Goal: Transaction & Acquisition: Purchase product/service

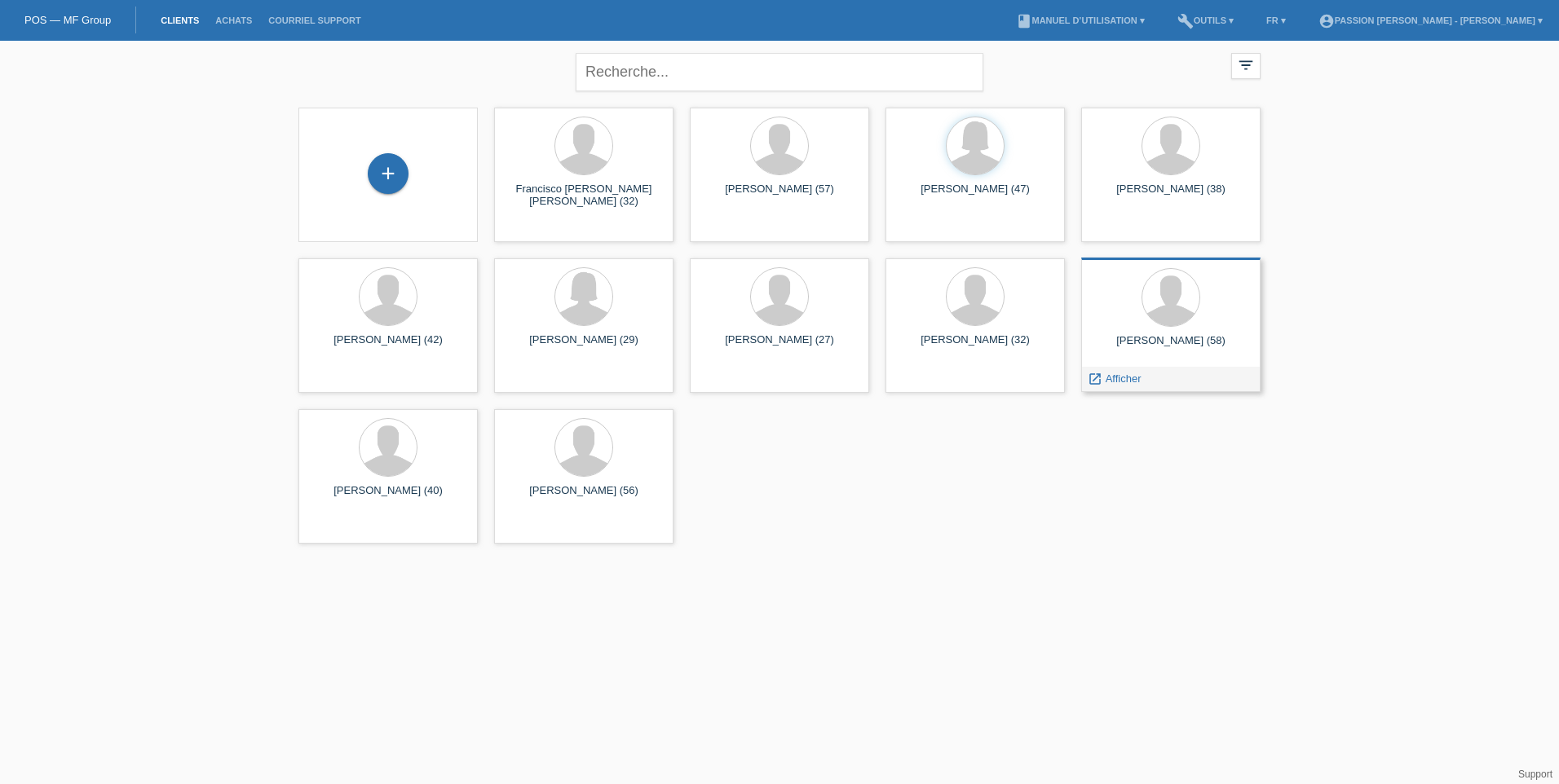
click at [1196, 352] on div "[PERSON_NAME] (58)" at bounding box center [1171, 347] width 153 height 26
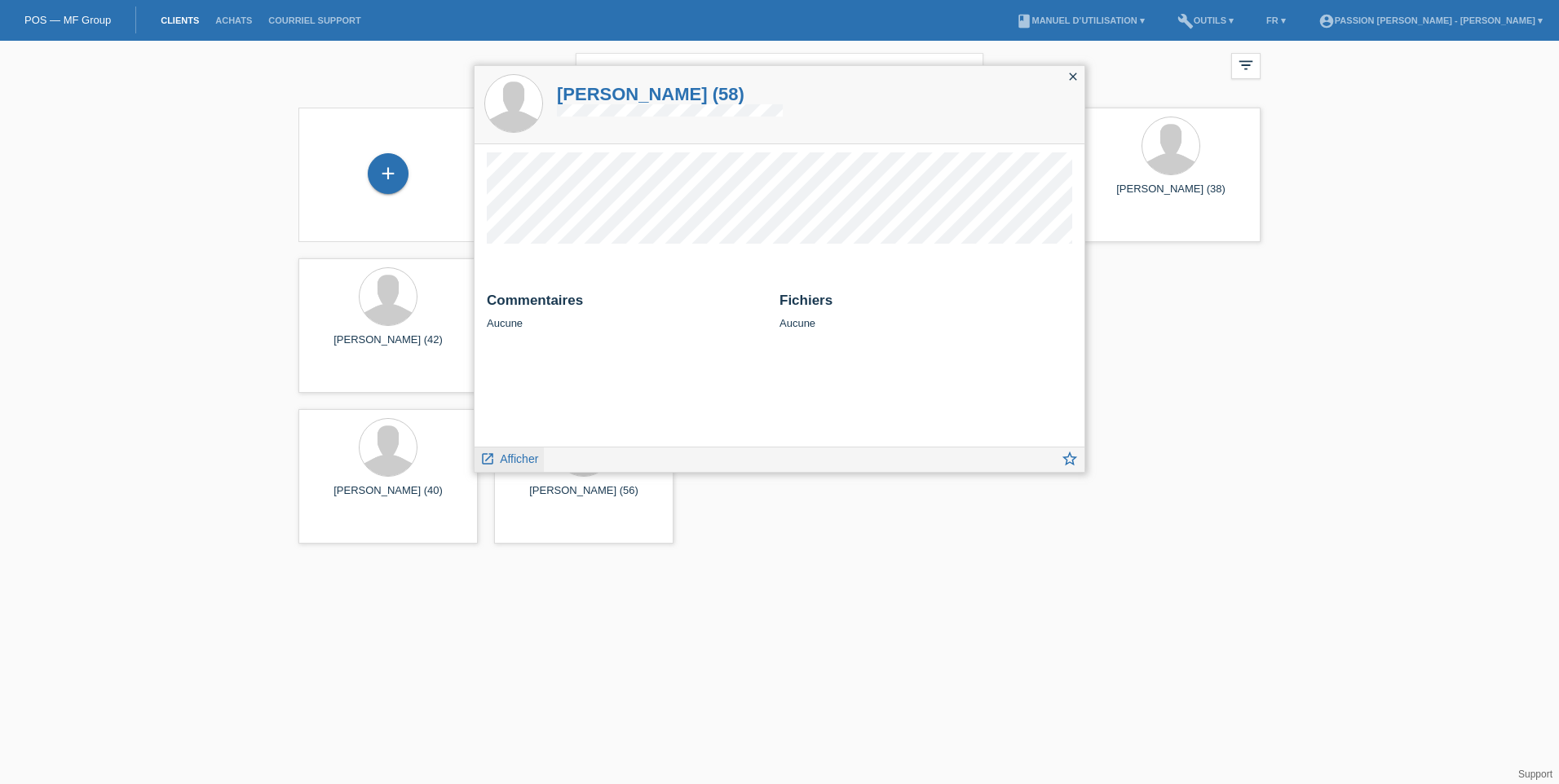
click at [521, 455] on span "Afficher" at bounding box center [519, 458] width 39 height 13
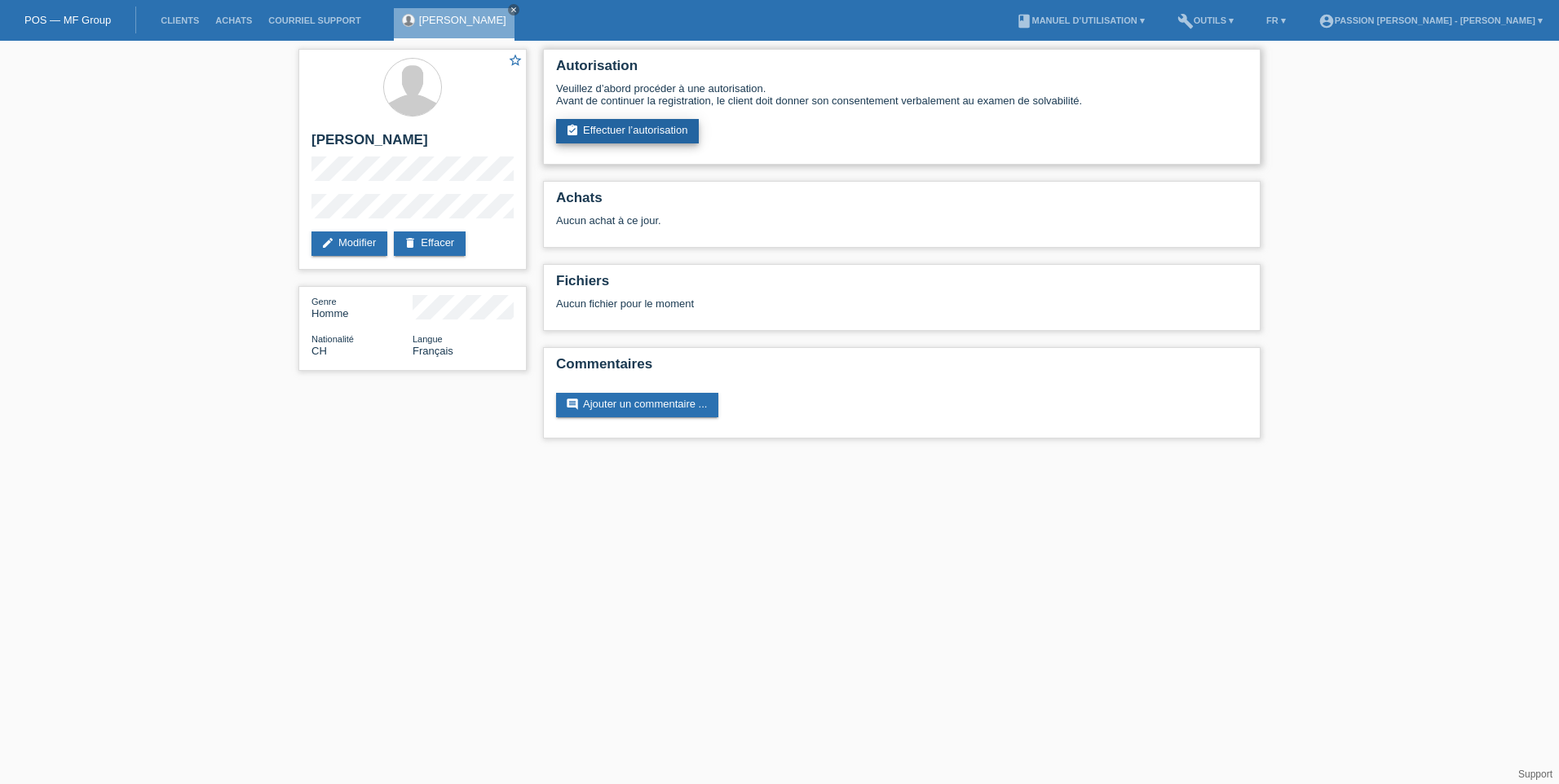
click at [617, 126] on link "assignment_turned_in Effectuer l’autorisation" at bounding box center [627, 131] width 142 height 24
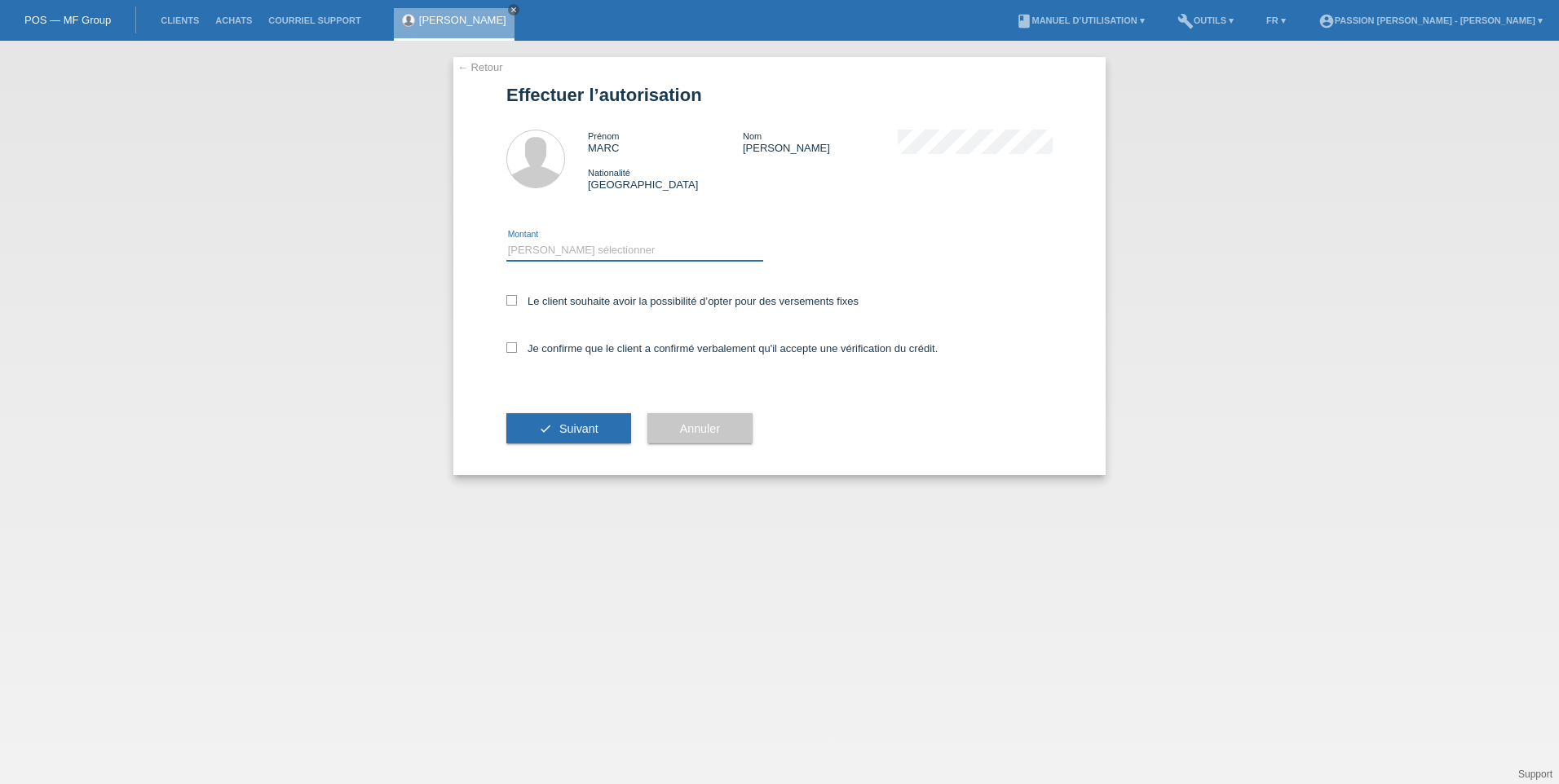
click at [570, 251] on select "Veuillez sélectionner CHF 1.00 - CHF 499.00 CHF 500.00 - CHF 1'999.00 CHF 2'000…" at bounding box center [634, 250] width 257 height 20
select select "3"
click at [506, 240] on select "Veuillez sélectionner CHF 1.00 - CHF 499.00 CHF 500.00 - CHF 1'999.00 CHF 2'000…" at bounding box center [634, 250] width 257 height 20
click at [517, 303] on label "Le client souhaite avoir la possibilité d’opter pour des versements fixes" at bounding box center [682, 302] width 352 height 13
click at [517, 303] on input "Le client souhaite avoir la possibilité d’opter pour des versements fixes" at bounding box center [512, 301] width 11 height 11
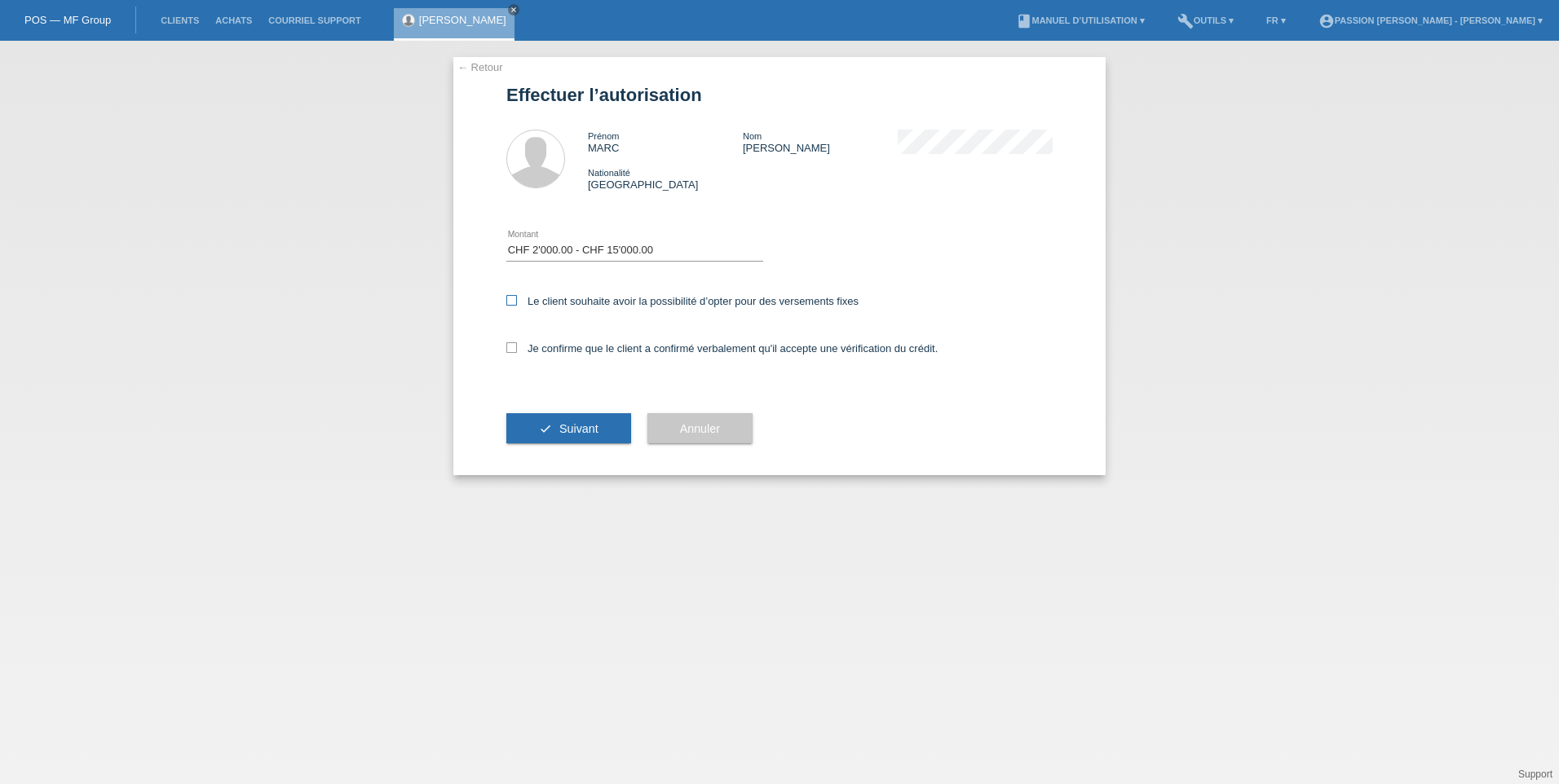
checkbox input "true"
click at [586, 425] on span "Suivant" at bounding box center [578, 428] width 39 height 13
click at [507, 348] on icon at bounding box center [512, 347] width 11 height 11
click at [507, 348] on input "Je confirme que le client a confirmé verbalement qu'il accepte une vérification…" at bounding box center [512, 347] width 11 height 11
checkbox input "true"
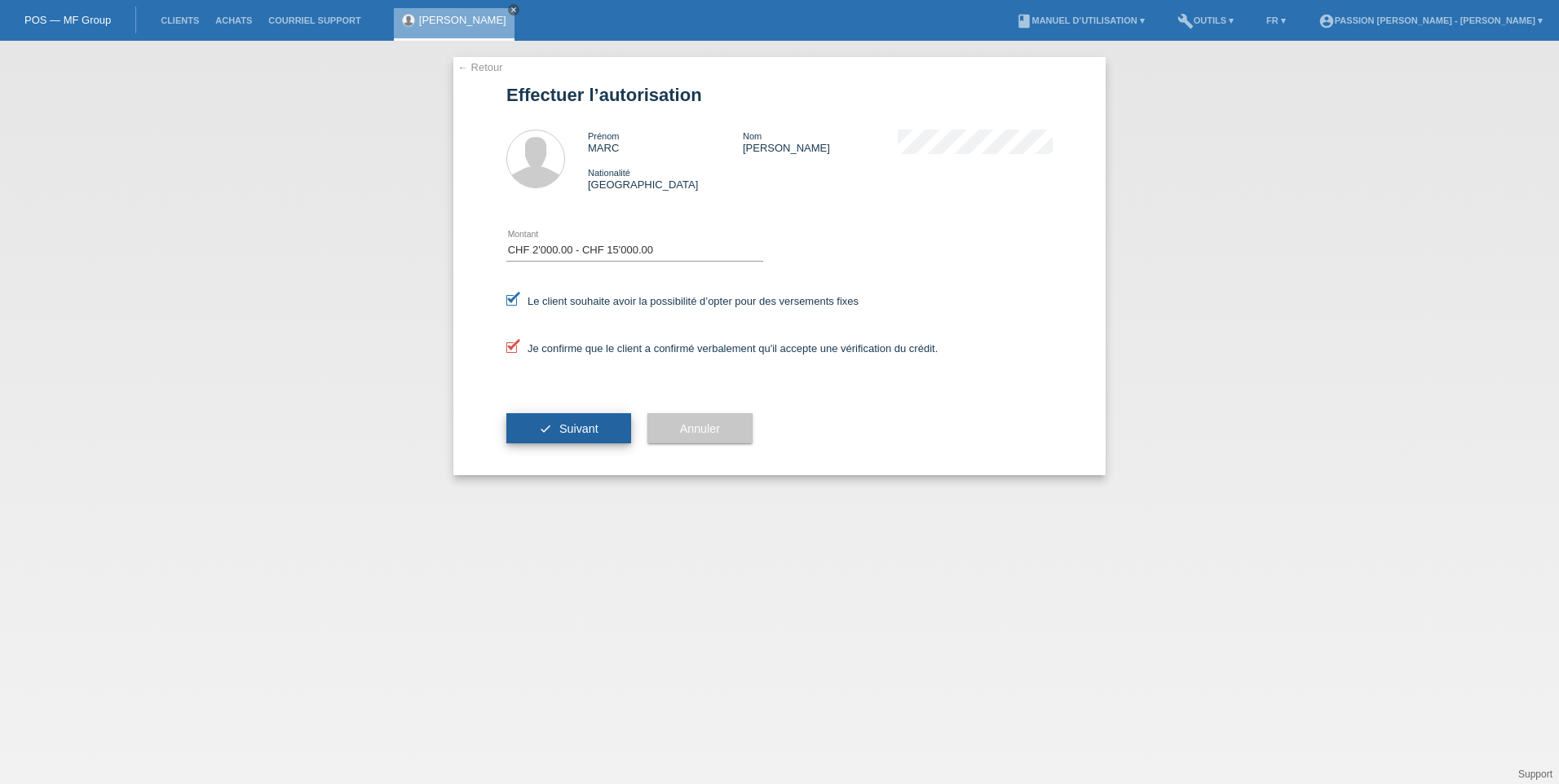
click at [599, 421] on button "check Suivant" at bounding box center [568, 428] width 125 height 31
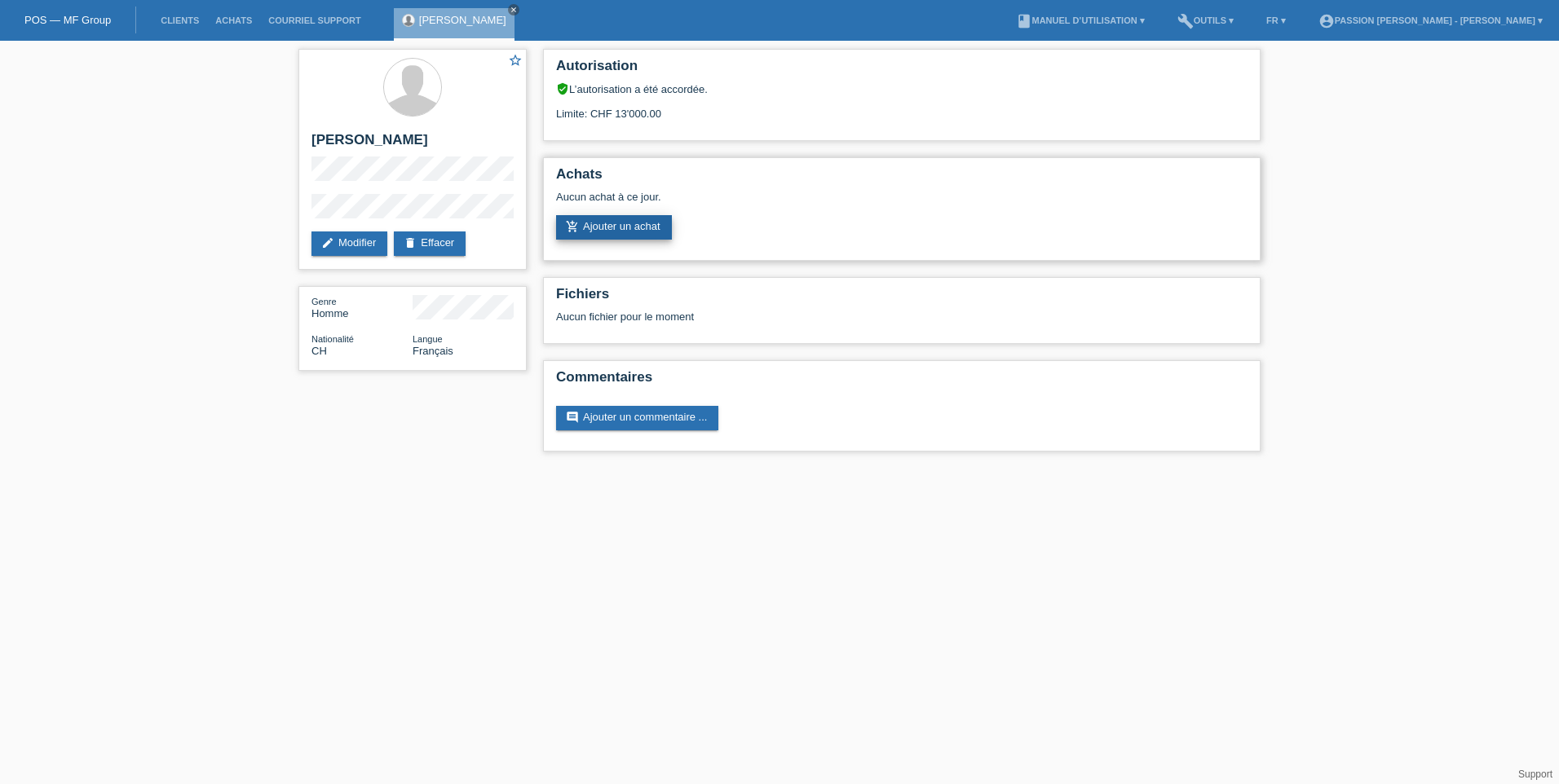
click at [645, 219] on link "add_shopping_cart Ajouter un achat" at bounding box center [613, 227] width 116 height 24
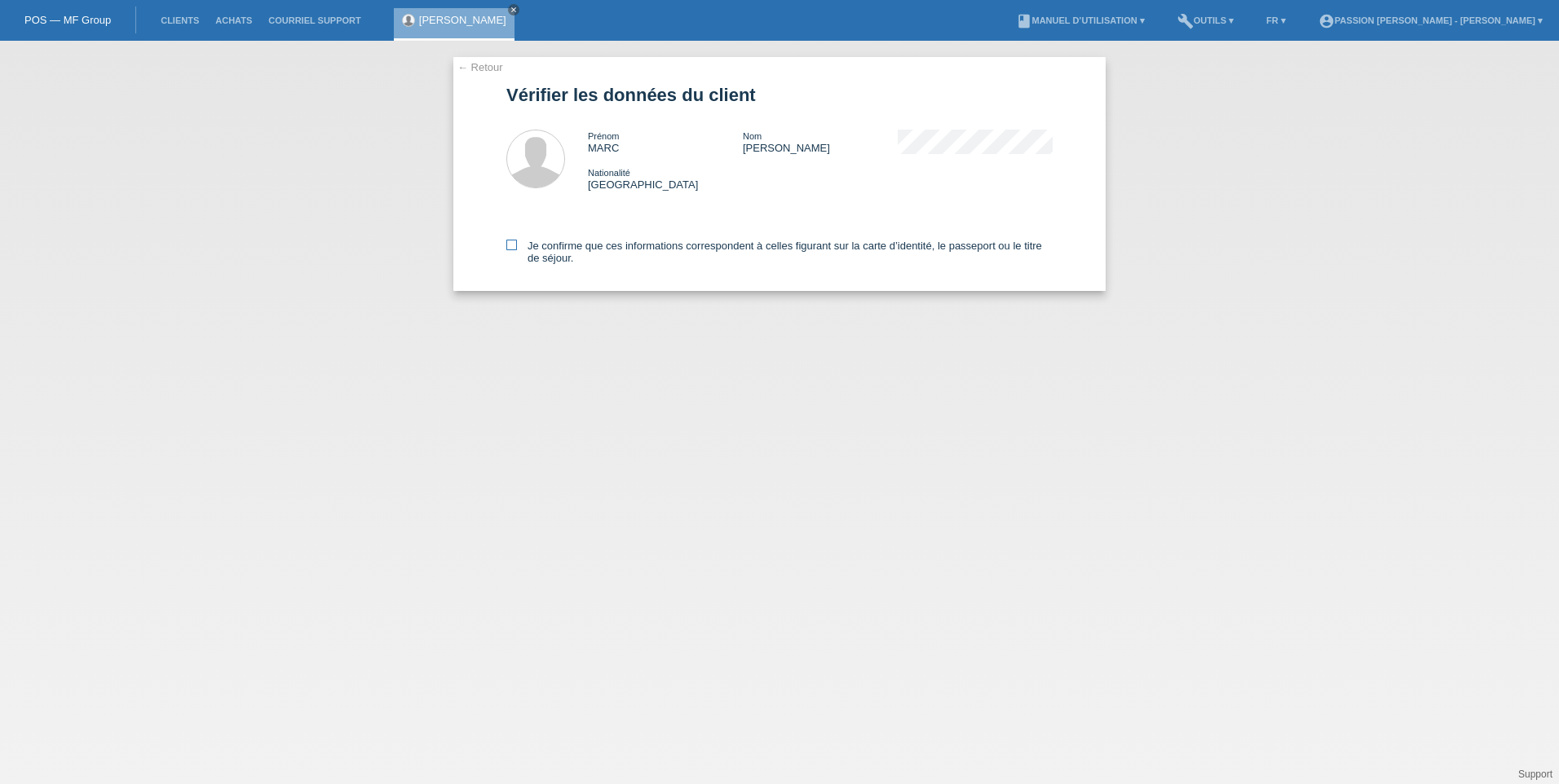
click at [511, 243] on icon at bounding box center [512, 245] width 11 height 11
click at [511, 243] on input "Je confirme que ces informations correspondent à celles figurant sur la carte d…" at bounding box center [512, 245] width 11 height 11
checkbox input "true"
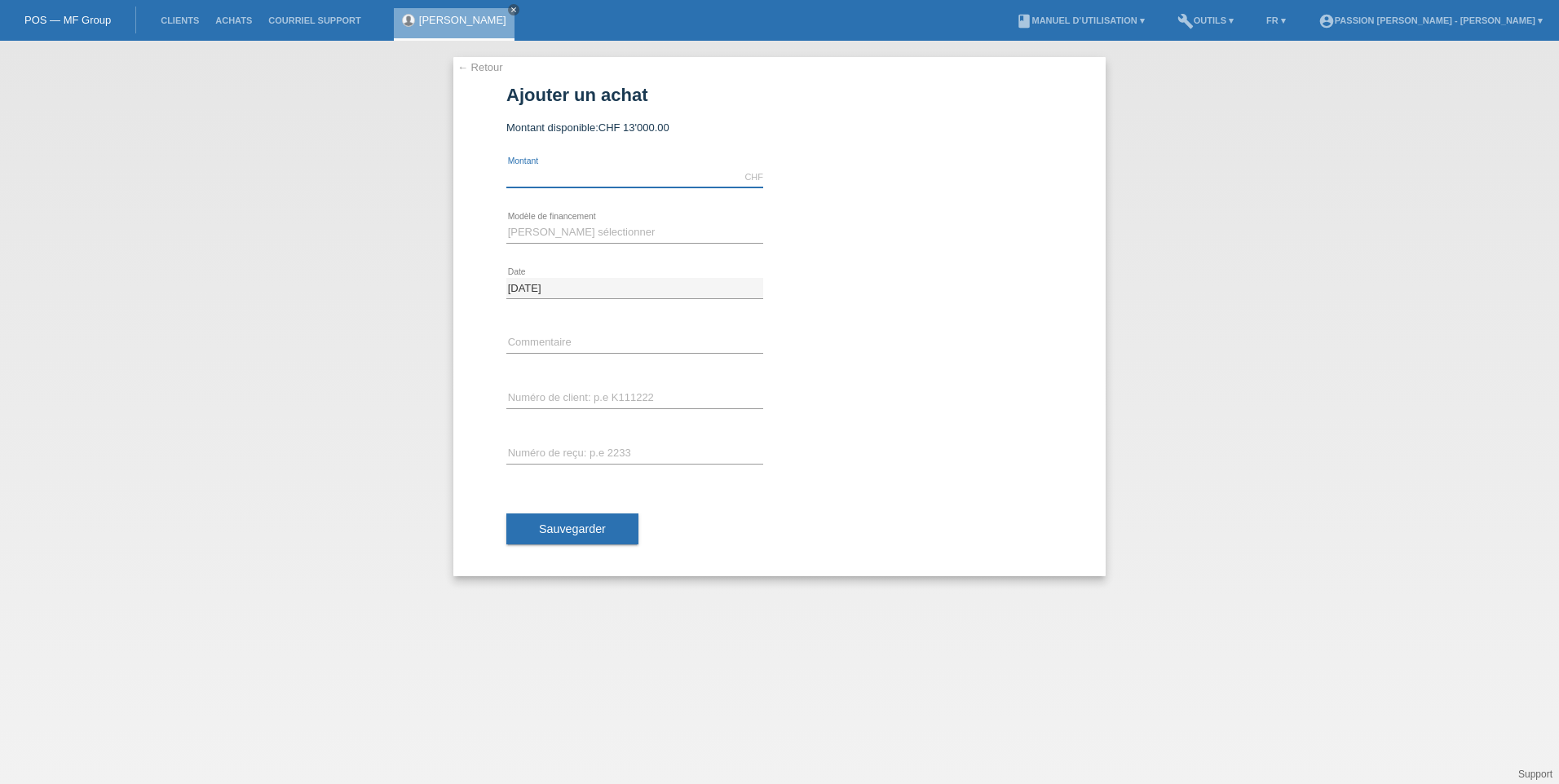
click at [580, 176] on input "text" at bounding box center [634, 177] width 257 height 21
type input "7000.00"
click at [594, 226] on select "[PERSON_NAME] sélectionner Taux fixes Achat sur facture avec paiement partiel" at bounding box center [634, 232] width 257 height 20
select select "77"
click at [506, 222] on select "Veuillez sélectionner Taux fixes Achat sur facture avec paiement partiel" at bounding box center [634, 232] width 257 height 20
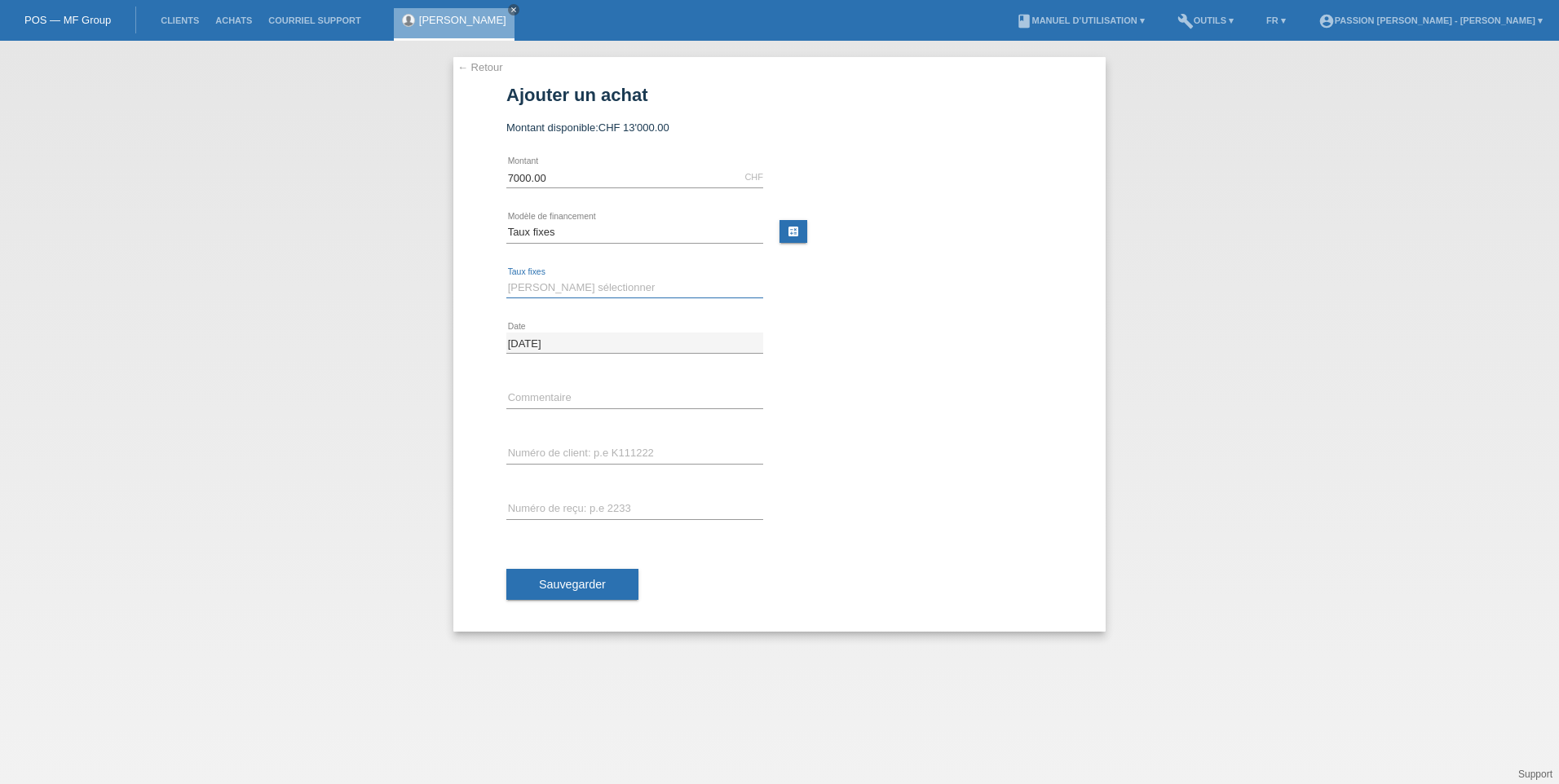
click at [584, 288] on select "Veuillez sélectionner 4 versements 5 versements 6 versements 7 versements 8 ver…" at bounding box center [634, 288] width 257 height 20
select select "202"
click at [506, 278] on select "Veuillez sélectionner 4 versements 5 versements 6 versements 7 versements 8 ver…" at bounding box center [634, 288] width 257 height 20
click at [594, 401] on input "text" at bounding box center [634, 398] width 257 height 21
click at [980, 401] on div "error Commentaire" at bounding box center [779, 399] width 547 height 56
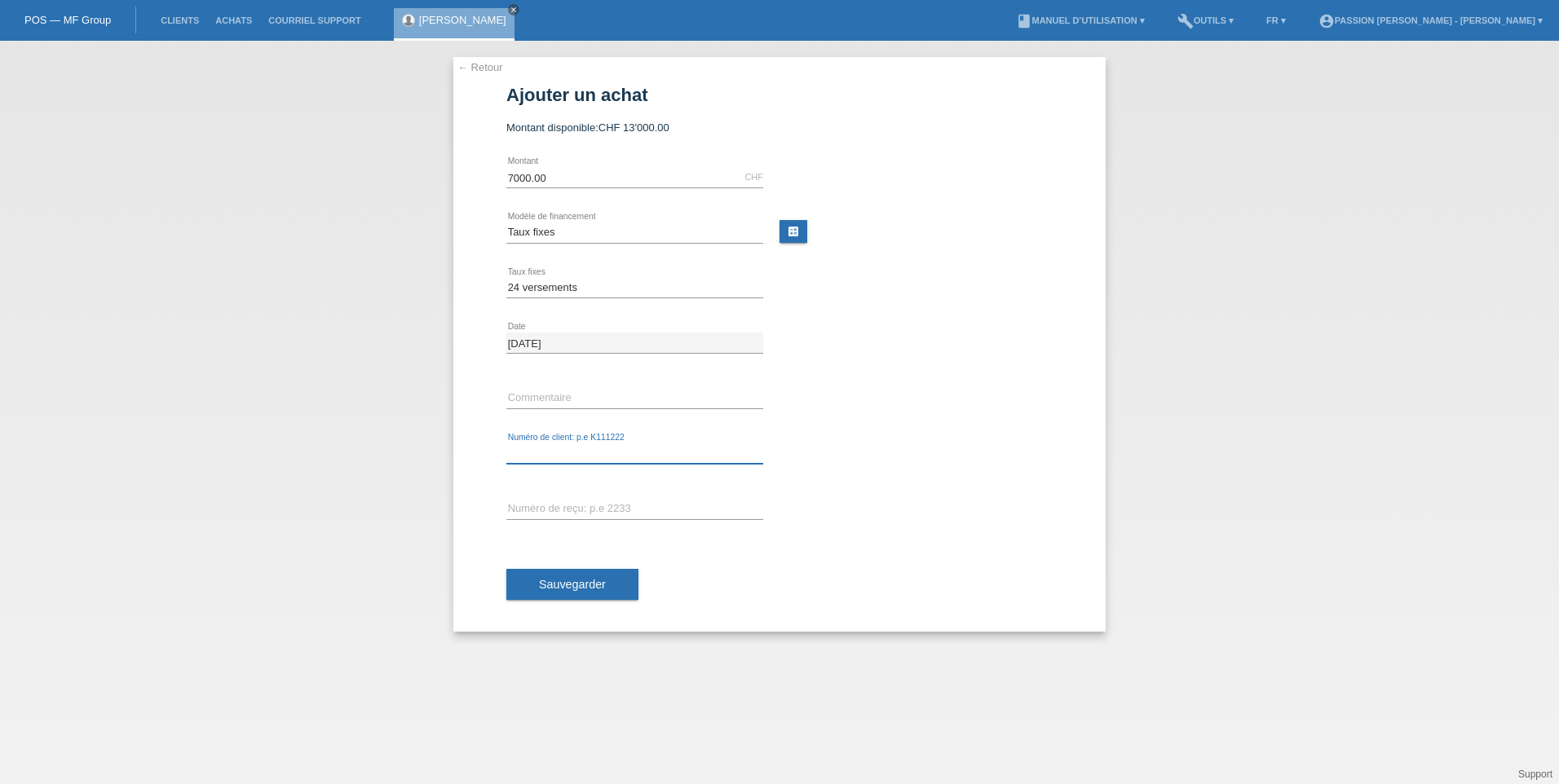
click at [606, 451] on input "text" at bounding box center [634, 454] width 257 height 21
type input "[PERSON_NAME]"
click at [563, 501] on input "text" at bounding box center [634, 509] width 257 height 21
type input "2075087"
click at [566, 575] on button "Sauvegarder" at bounding box center [572, 584] width 132 height 31
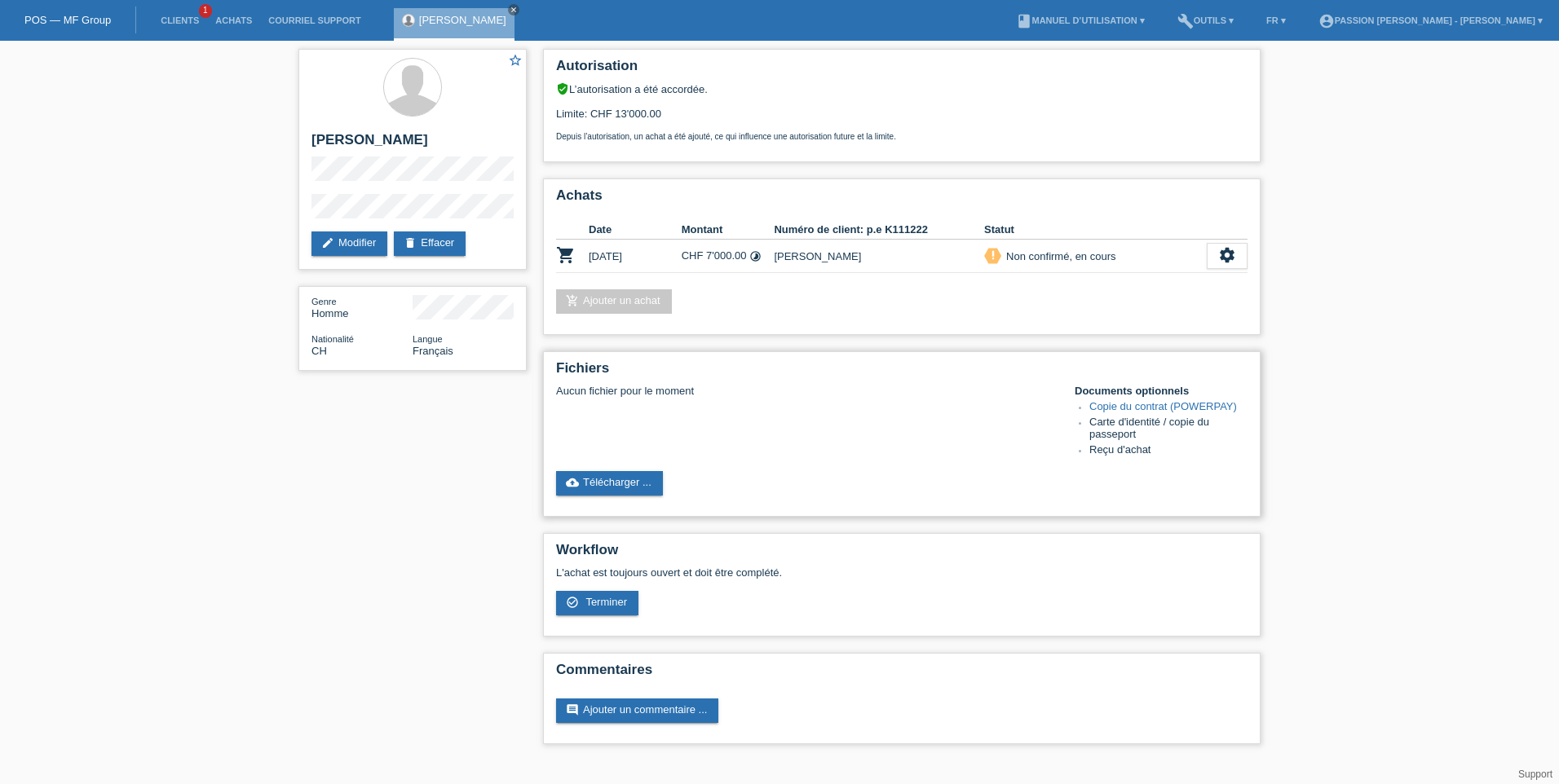
click at [1127, 406] on link "Copie du contrat (POWERPAY)" at bounding box center [1164, 407] width 148 height 13
click at [1127, 402] on link "Copie du contrat (POWERPAY)" at bounding box center [1164, 407] width 148 height 13
click at [644, 483] on link "cloud_upload Télécharger ..." at bounding box center [609, 482] width 107 height 24
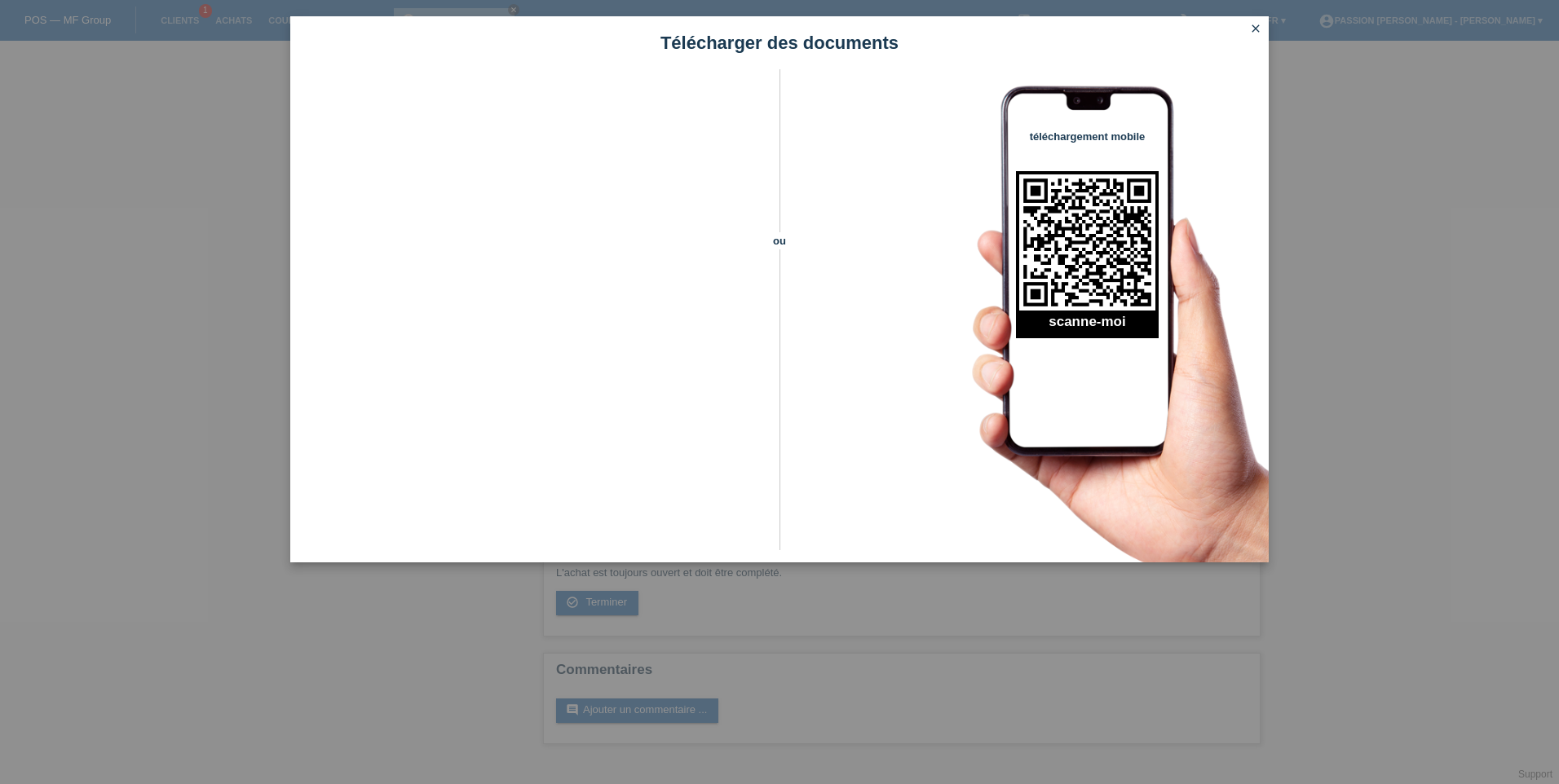
click at [1254, 29] on icon "close" at bounding box center [1255, 28] width 13 height 13
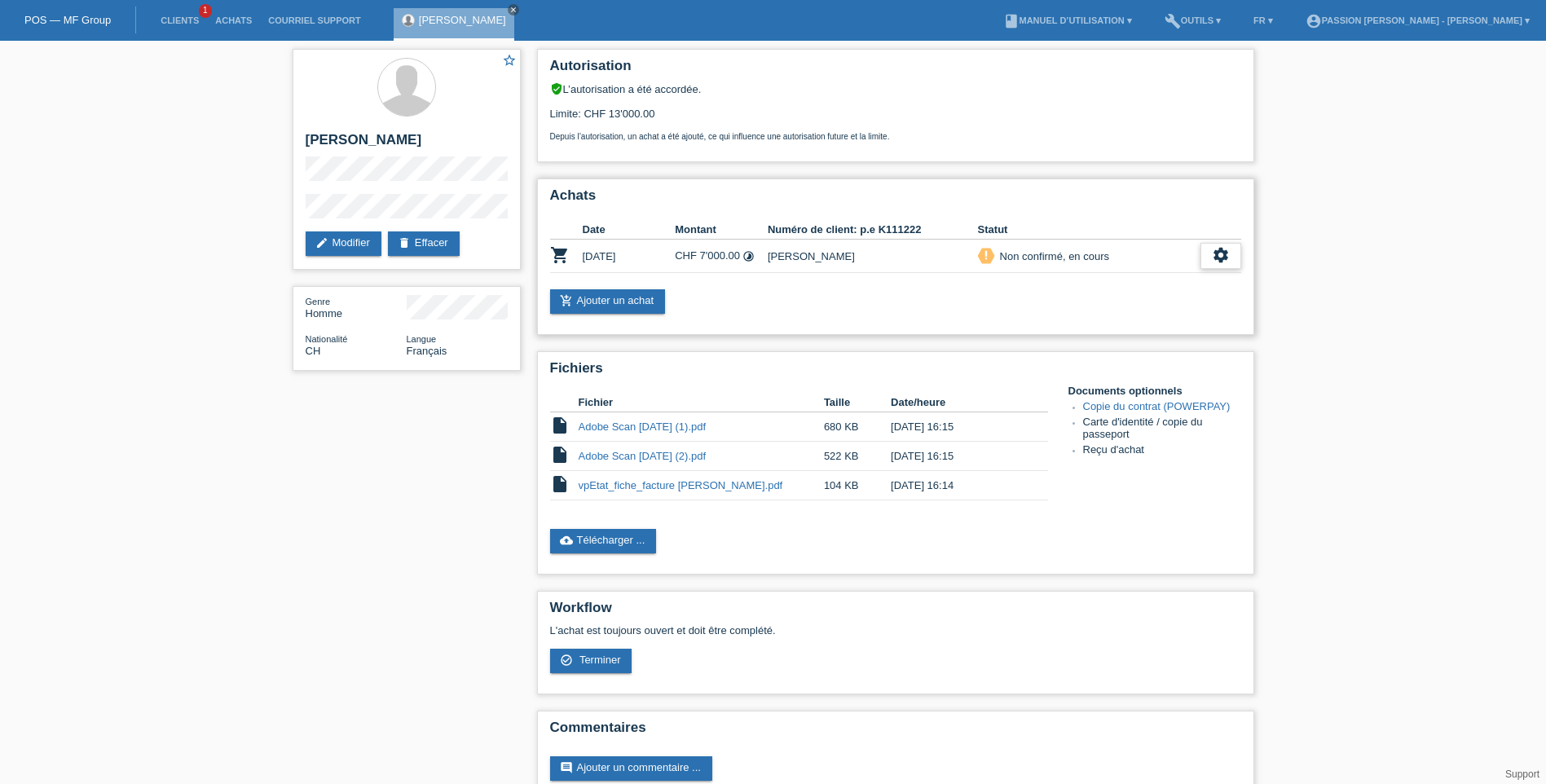
click at [1227, 252] on icon "settings" at bounding box center [1221, 255] width 18 height 18
click at [1109, 329] on span "Terminer" at bounding box center [1107, 330] width 47 height 20
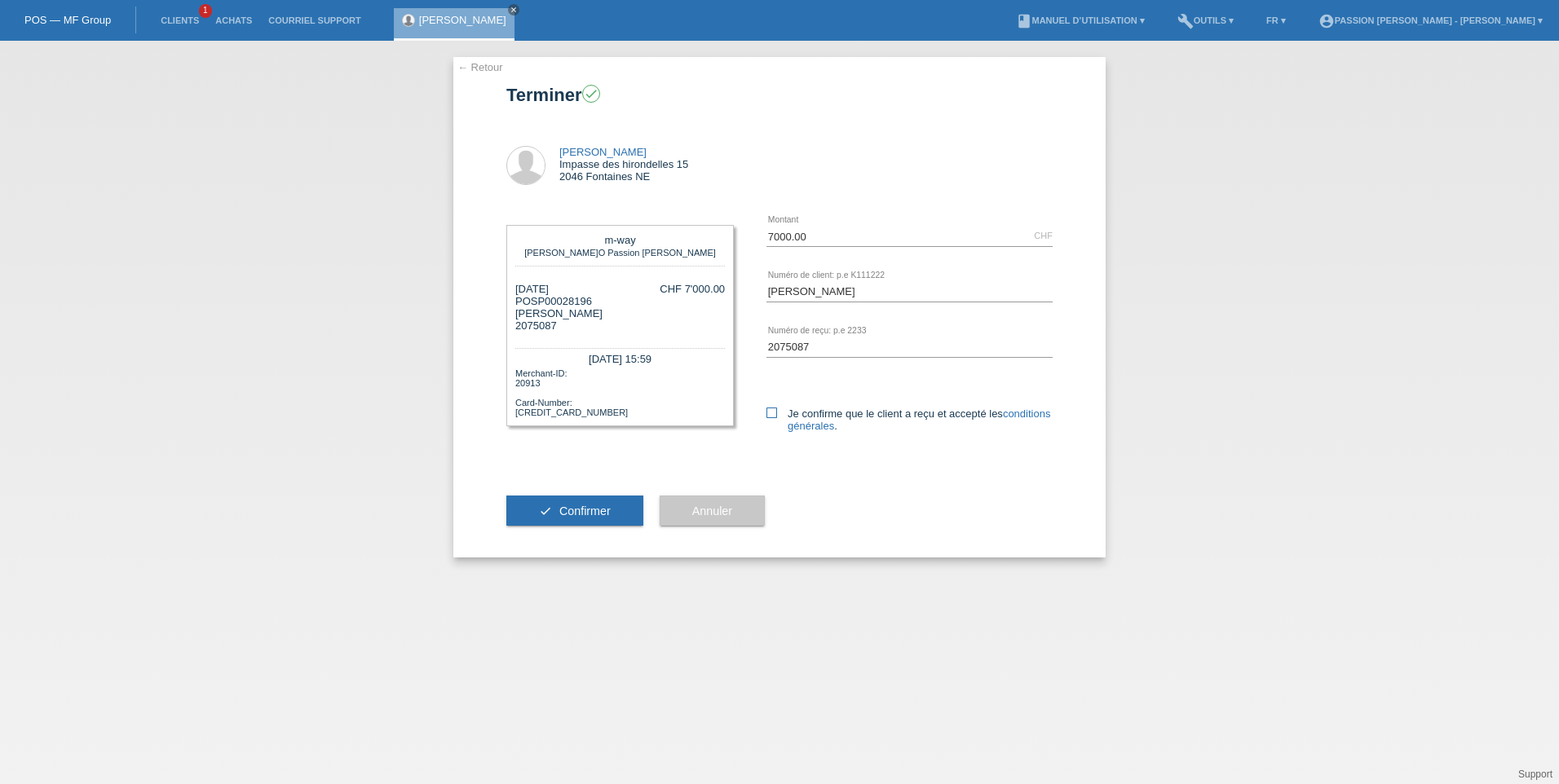
click at [770, 414] on icon at bounding box center [772, 413] width 11 height 11
click at [770, 414] on input "Je confirme que le client a reçu et accepté les conditions générales ." at bounding box center [772, 413] width 11 height 11
checkbox input "true"
click at [574, 525] on button "check Confirmer" at bounding box center [575, 510] width 137 height 31
